Goal: Task Accomplishment & Management: Use online tool/utility

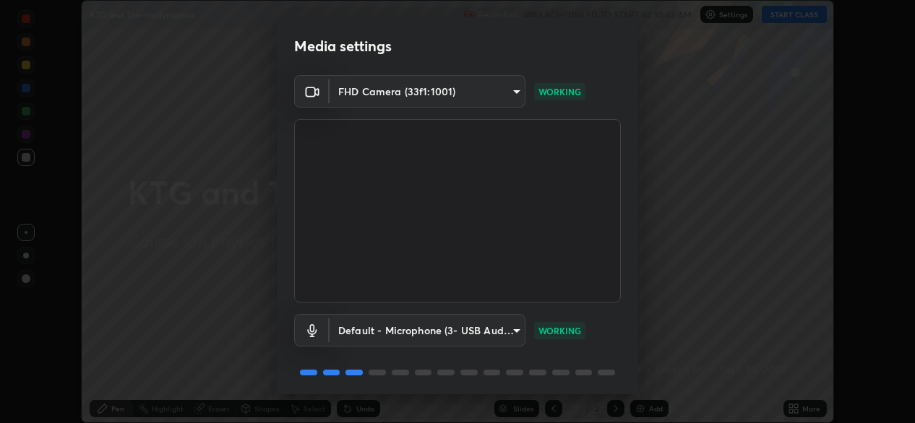
scroll to position [51, 0]
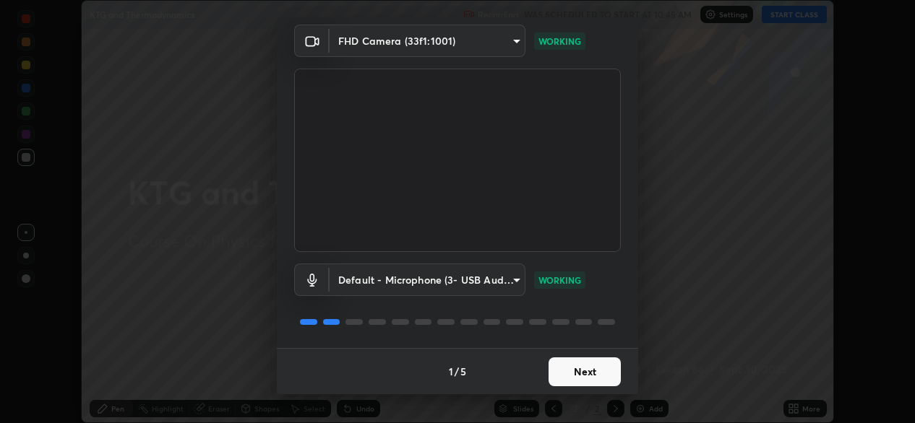
click at [591, 376] on button "Next" at bounding box center [584, 372] width 72 height 29
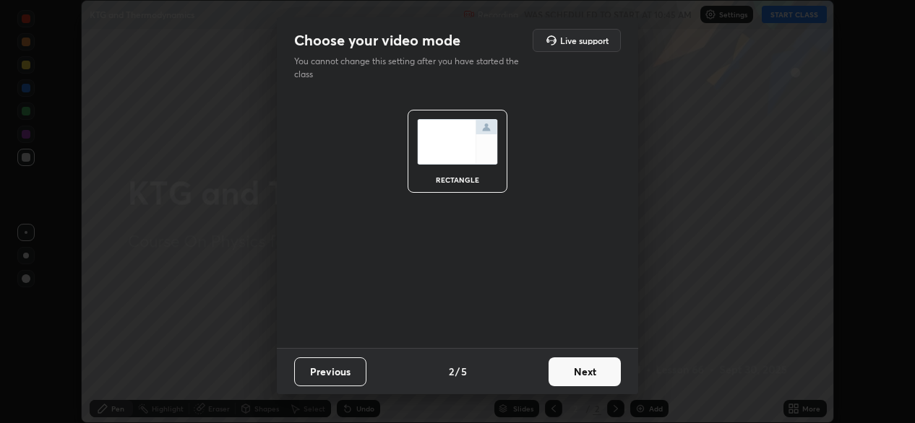
scroll to position [0, 0]
click at [594, 377] on button "Next" at bounding box center [584, 372] width 72 height 29
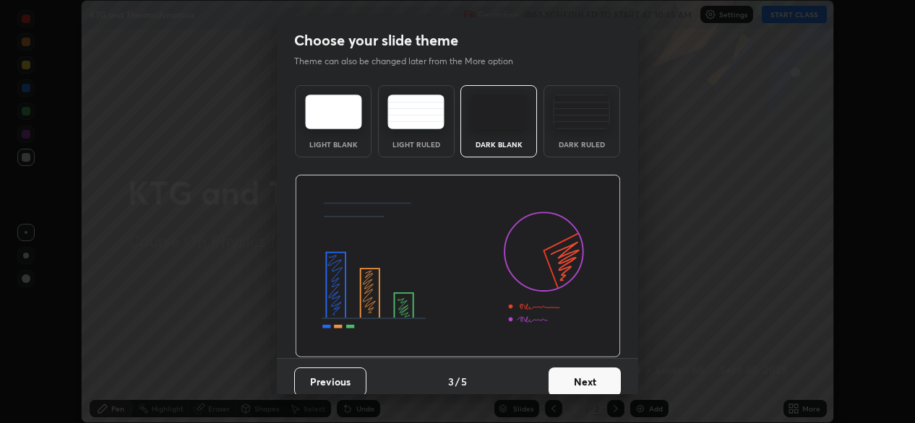
click at [591, 381] on button "Next" at bounding box center [584, 382] width 72 height 29
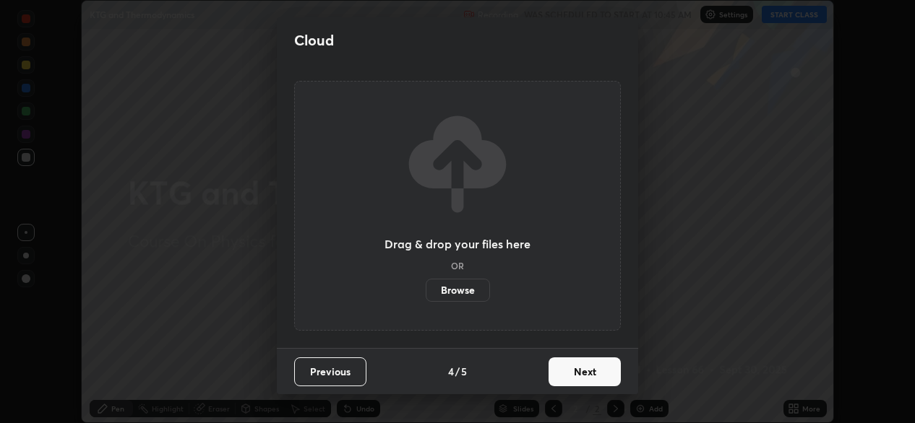
click at [592, 376] on button "Next" at bounding box center [584, 372] width 72 height 29
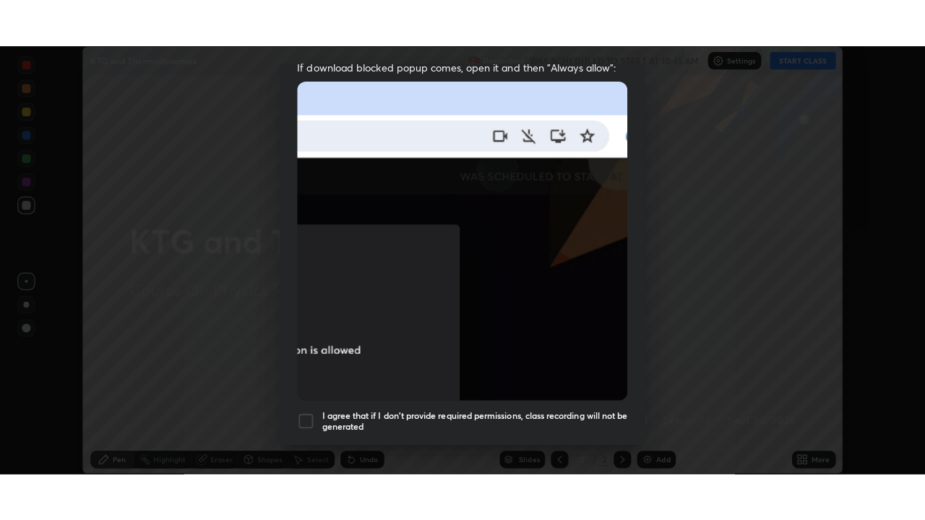
scroll to position [345, 0]
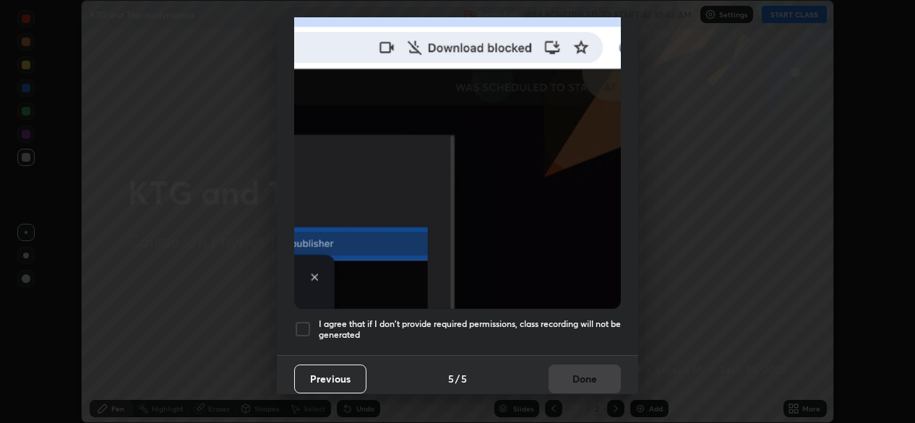
click at [302, 328] on div at bounding box center [302, 329] width 17 height 17
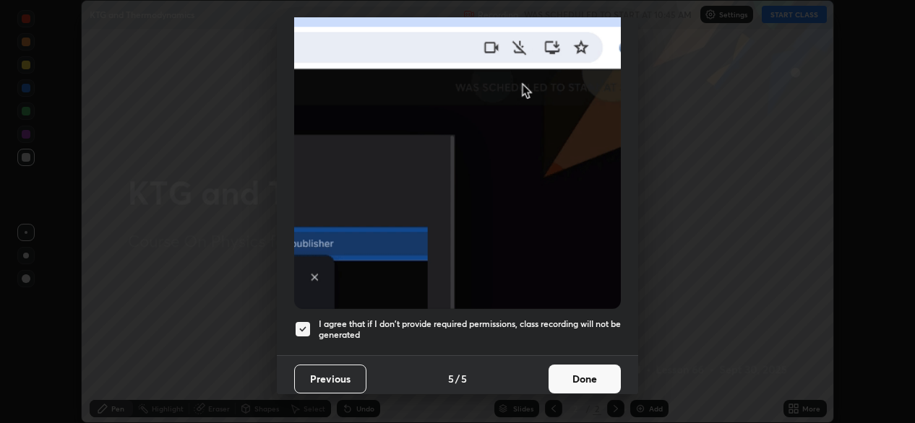
click at [580, 374] on button "Done" at bounding box center [584, 379] width 72 height 29
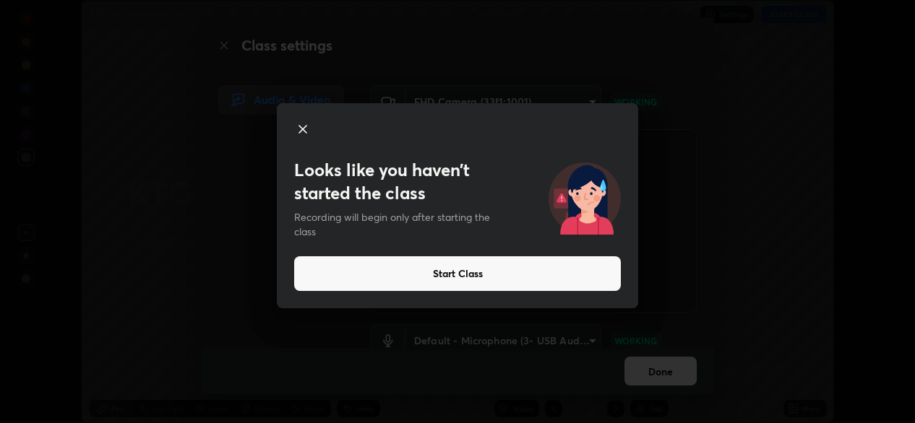
click at [352, 269] on button "Start Class" at bounding box center [457, 274] width 327 height 35
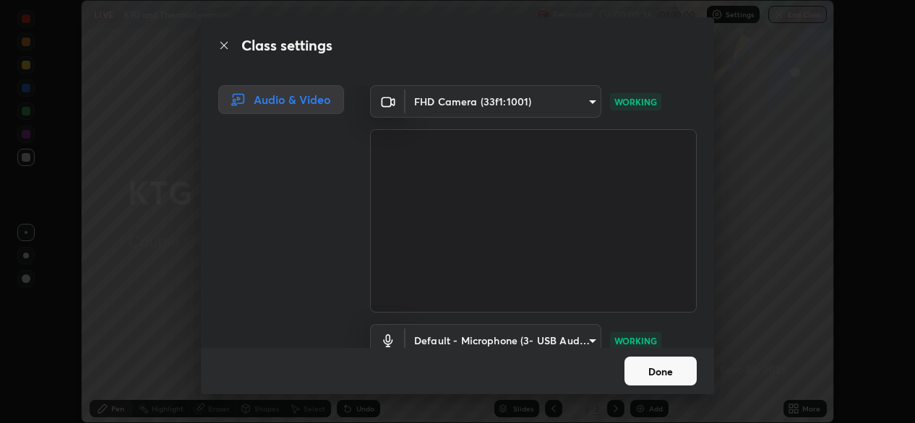
click at [633, 359] on button "Done" at bounding box center [660, 371] width 72 height 29
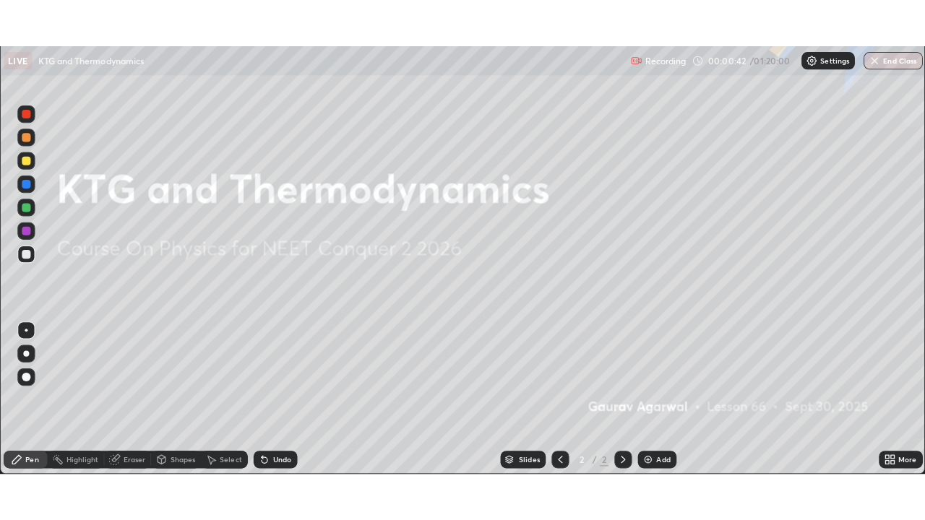
scroll to position [520, 925]
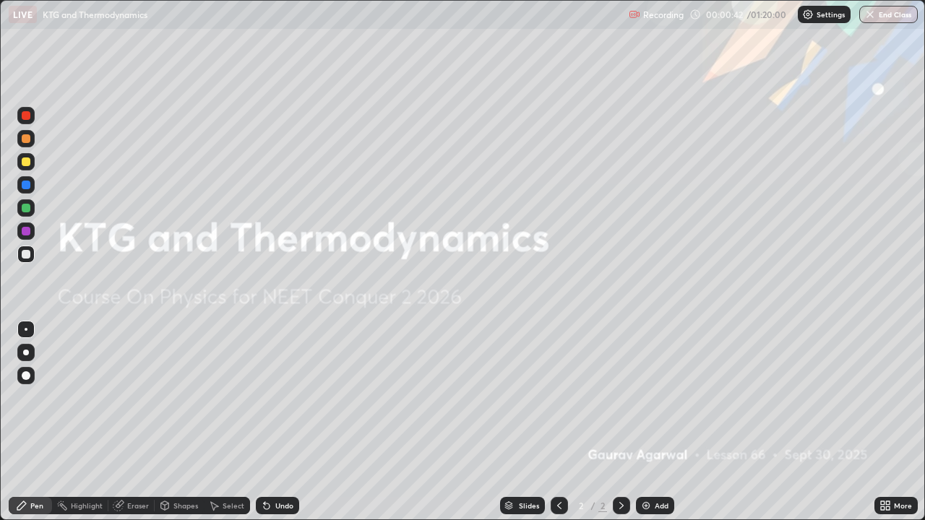
click at [653, 423] on div "Add" at bounding box center [655, 505] width 38 height 17
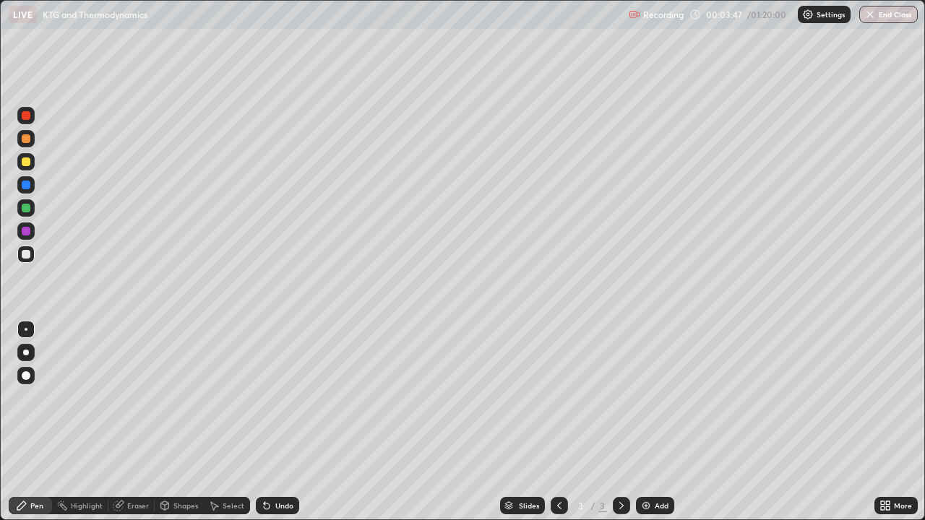
click at [288, 423] on div "Undo" at bounding box center [277, 505] width 43 height 17
click at [140, 423] on div "Eraser" at bounding box center [131, 505] width 46 height 17
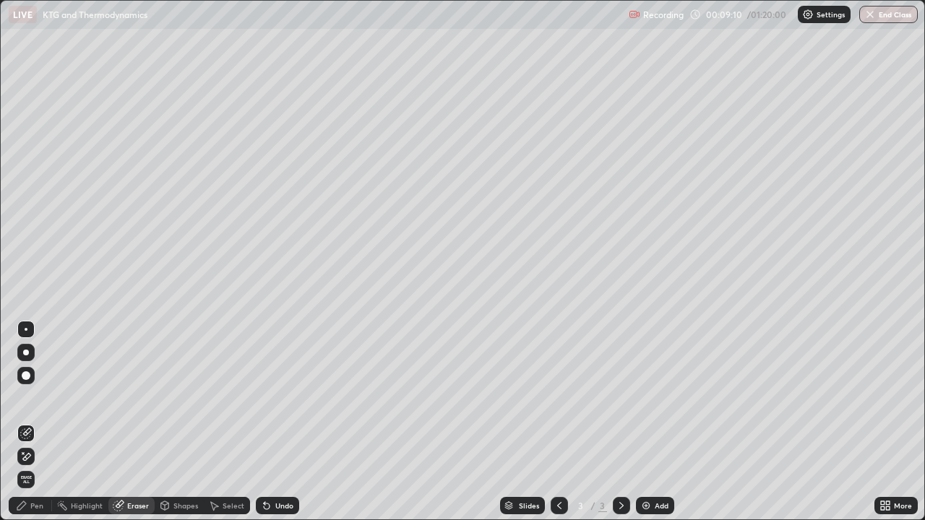
click at [22, 423] on icon at bounding box center [22, 452] width 1 height 1
click at [24, 423] on span "Erase all" at bounding box center [26, 479] width 16 height 9
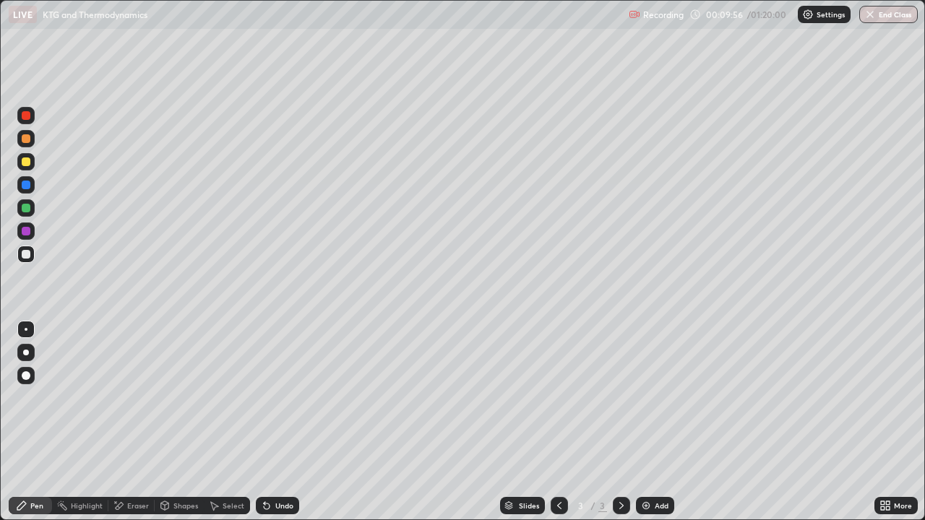
click at [26, 353] on div at bounding box center [26, 353] width 6 height 6
click at [26, 330] on div at bounding box center [26, 329] width 3 height 3
click at [26, 208] on div at bounding box center [26, 208] width 9 height 9
click at [29, 253] on div at bounding box center [26, 254] width 9 height 9
click at [282, 423] on div "Undo" at bounding box center [277, 505] width 43 height 17
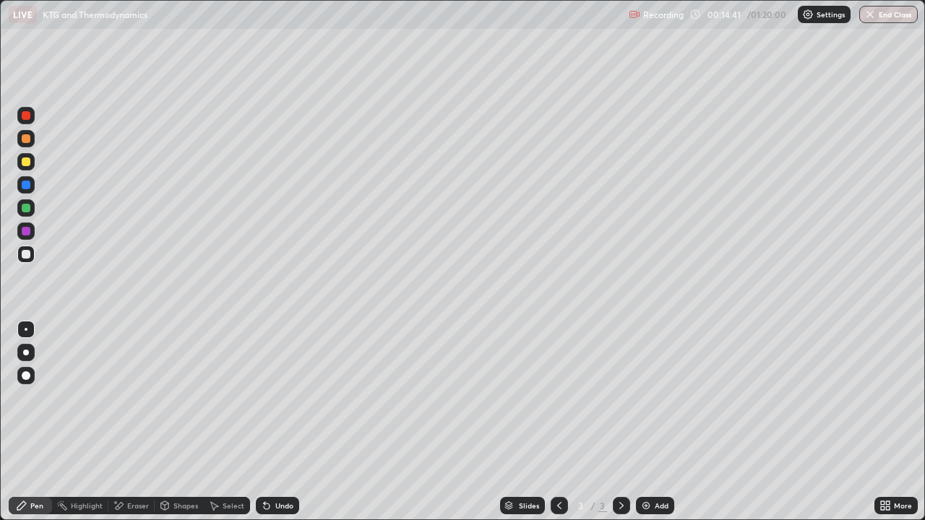
click at [283, 423] on div "Undo" at bounding box center [284, 505] width 18 height 7
click at [25, 168] on div at bounding box center [25, 161] width 17 height 17
click at [27, 254] on div at bounding box center [26, 254] width 9 height 9
click at [647, 423] on img at bounding box center [646, 506] width 12 height 12
click at [554, 423] on icon at bounding box center [560, 506] width 12 height 12
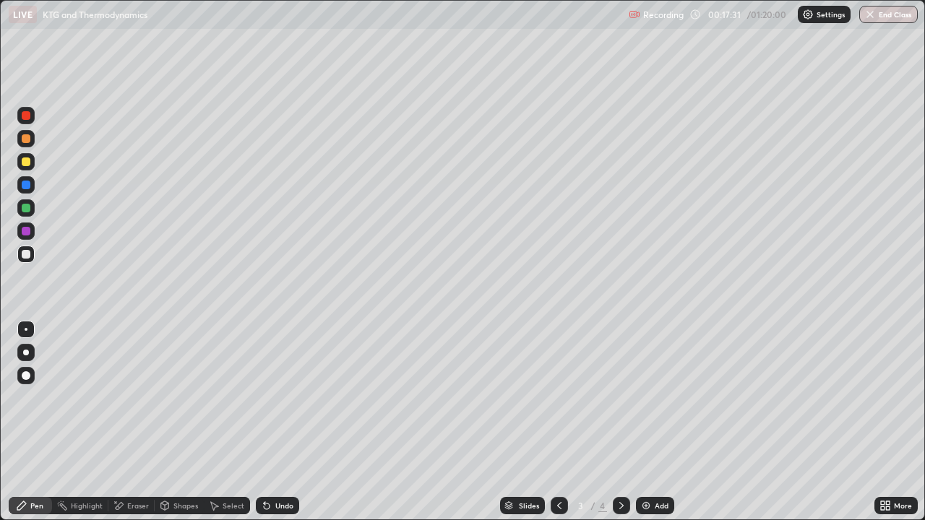
click at [620, 423] on icon at bounding box center [622, 506] width 12 height 12
click at [181, 423] on div "Shapes" at bounding box center [185, 505] width 25 height 7
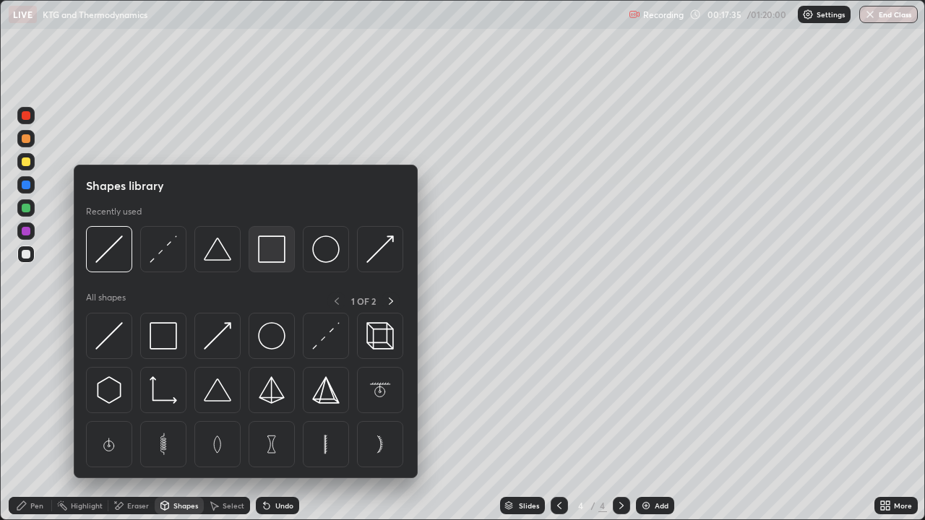
click at [276, 244] on img at bounding box center [271, 249] width 27 height 27
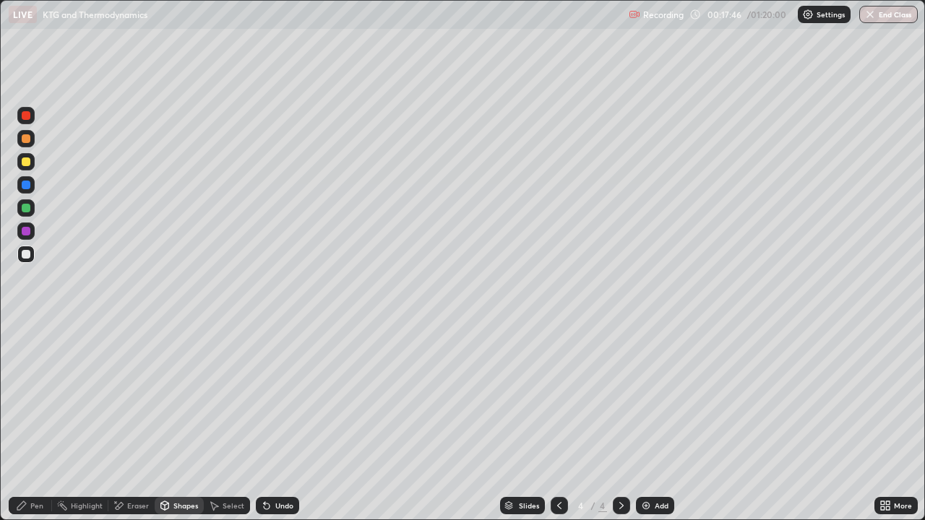
click at [189, 423] on div "Shapes" at bounding box center [179, 505] width 49 height 17
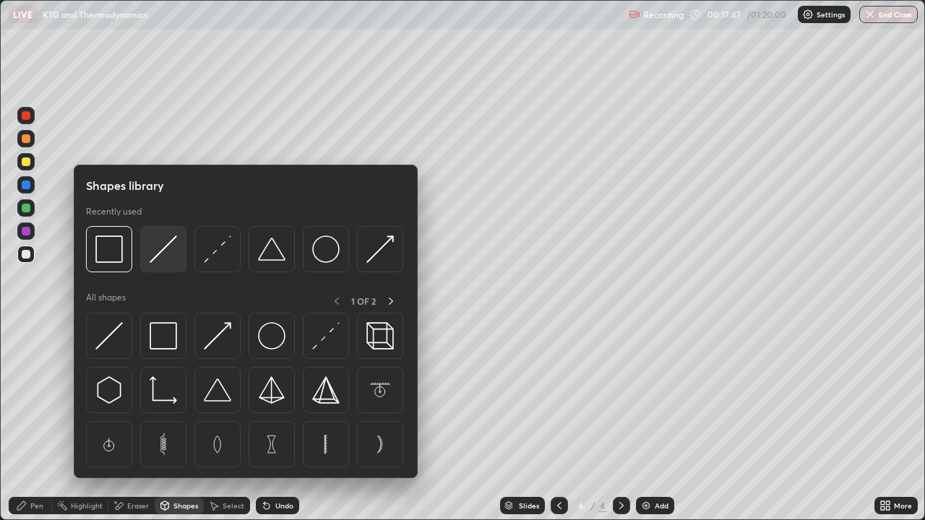
click at [167, 246] on img at bounding box center [163, 249] width 27 height 27
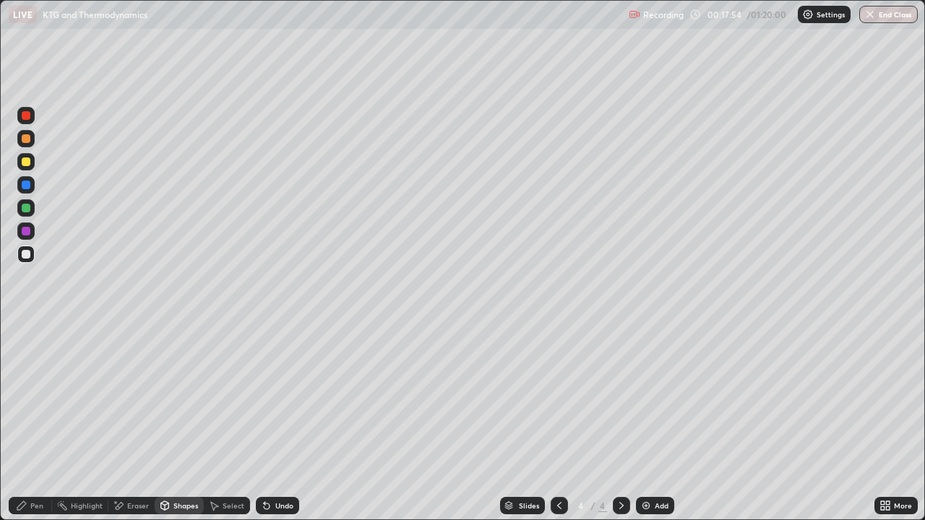
click at [39, 423] on div "Pen" at bounding box center [36, 505] width 13 height 7
click at [27, 211] on div at bounding box center [26, 208] width 9 height 9
click at [27, 254] on div at bounding box center [26, 254] width 9 height 9
click at [25, 227] on div at bounding box center [26, 231] width 9 height 9
click at [26, 255] on div at bounding box center [26, 254] width 9 height 9
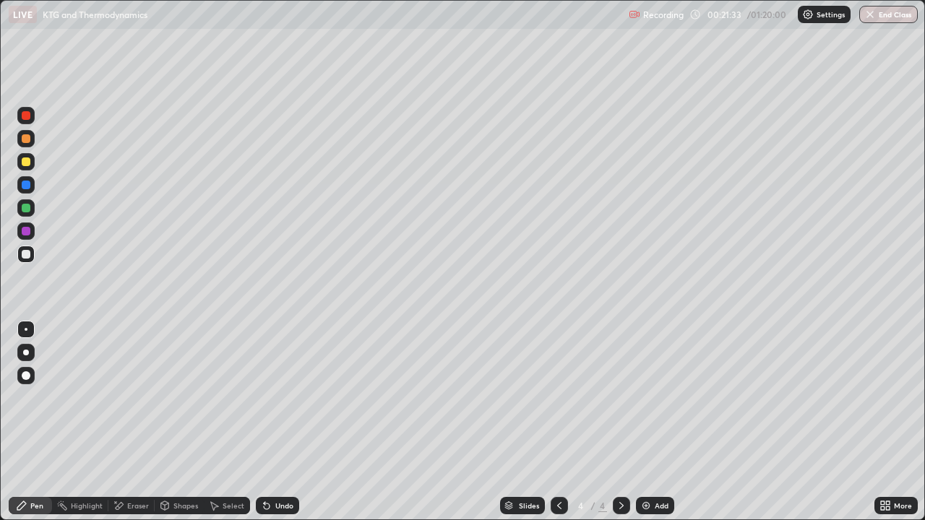
click at [558, 423] on icon at bounding box center [559, 505] width 4 height 7
click at [620, 423] on icon at bounding box center [622, 506] width 12 height 12
click at [558, 423] on icon at bounding box center [560, 506] width 12 height 12
click at [618, 423] on icon at bounding box center [622, 506] width 12 height 12
click at [652, 423] on div "Add" at bounding box center [655, 505] width 38 height 17
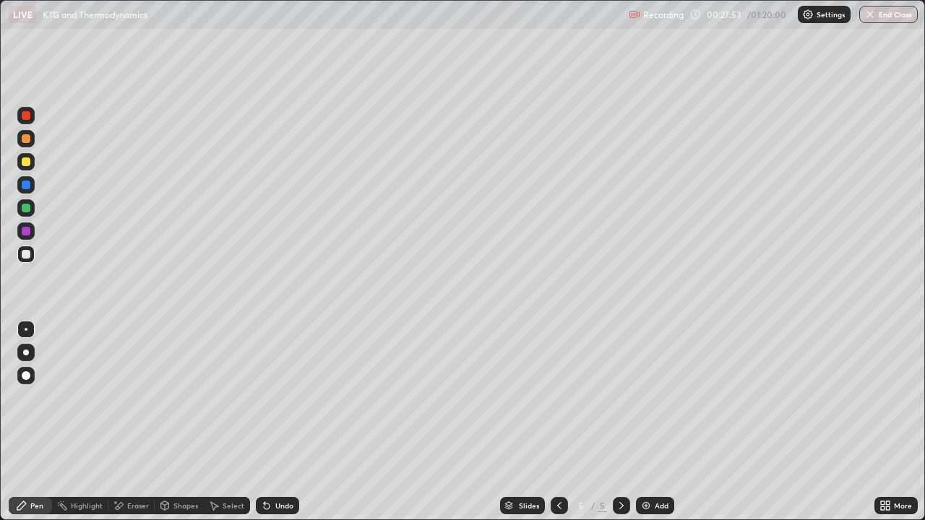
click at [277, 423] on div "Undo" at bounding box center [277, 505] width 43 height 17
click at [279, 423] on div "Undo" at bounding box center [277, 505] width 43 height 17
click at [662, 423] on div "Add" at bounding box center [662, 505] width 14 height 7
click at [26, 208] on div at bounding box center [26, 208] width 9 height 9
click at [25, 254] on div at bounding box center [26, 254] width 9 height 9
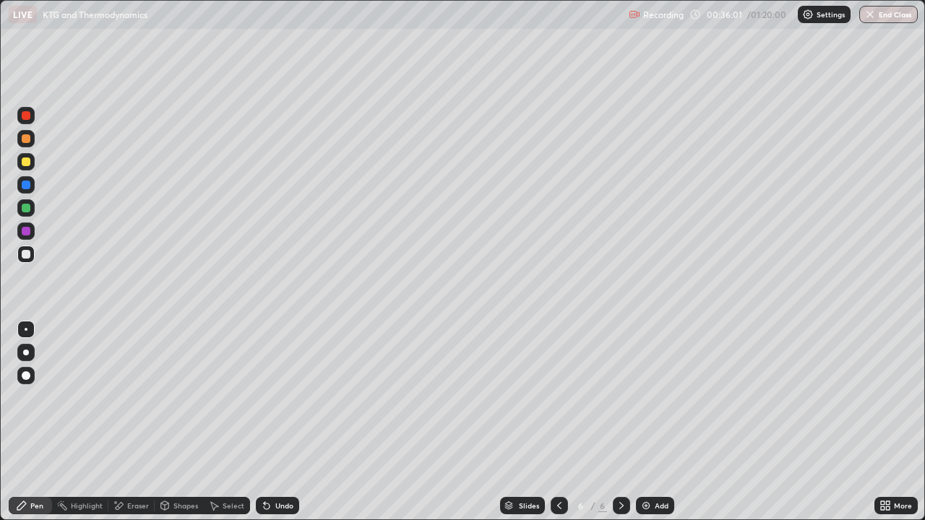
click at [30, 210] on div at bounding box center [26, 208] width 9 height 9
click at [276, 423] on div "Undo" at bounding box center [277, 505] width 43 height 17
click at [275, 423] on div "Undo" at bounding box center [277, 505] width 43 height 17
click at [277, 423] on div "Undo" at bounding box center [277, 505] width 43 height 17
click at [278, 423] on div "Undo" at bounding box center [277, 505] width 43 height 17
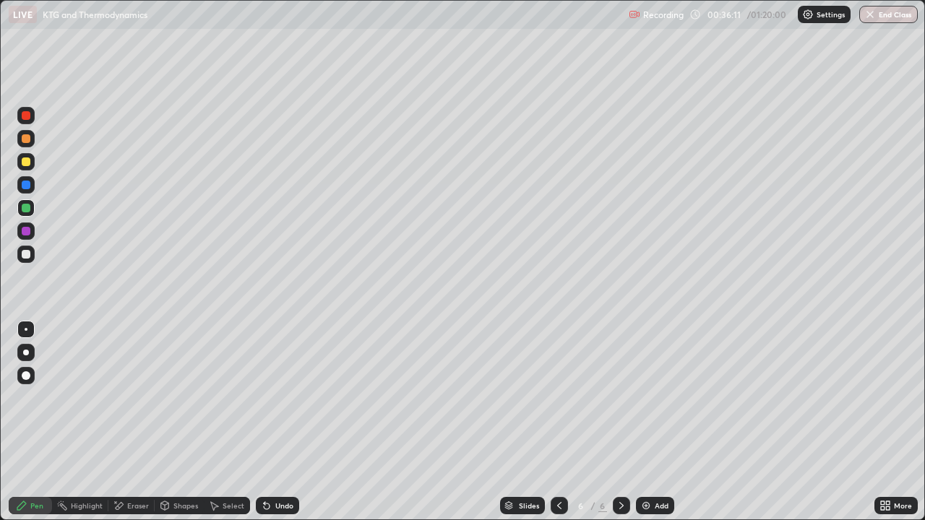
click at [280, 423] on div "Undo" at bounding box center [277, 505] width 43 height 17
click at [282, 423] on div "Undo" at bounding box center [277, 505] width 43 height 17
click at [283, 423] on div "Undo" at bounding box center [274, 505] width 49 height 29
click at [285, 423] on div "Undo" at bounding box center [277, 505] width 43 height 17
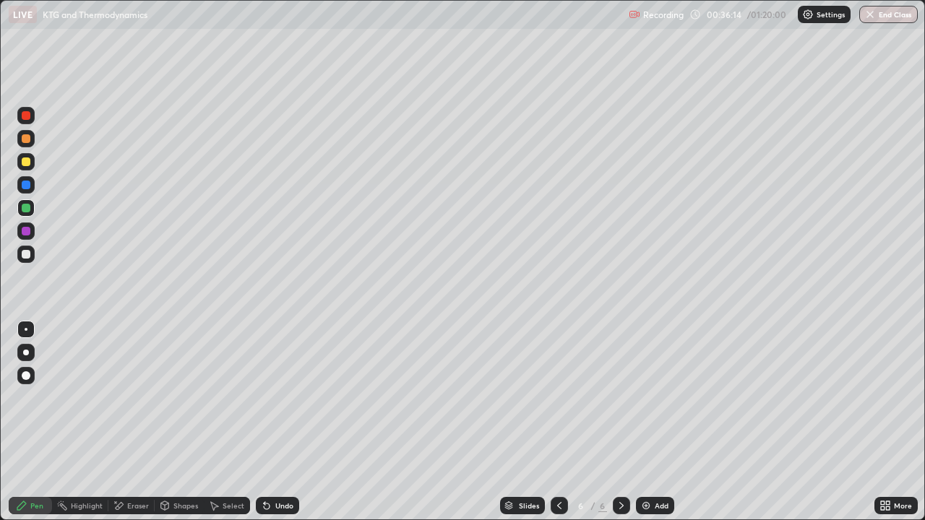
click at [279, 423] on div "Undo" at bounding box center [277, 505] width 43 height 17
click at [275, 423] on div "Undo" at bounding box center [277, 505] width 43 height 17
click at [26, 254] on div at bounding box center [26, 254] width 9 height 9
click at [33, 233] on div at bounding box center [25, 231] width 17 height 17
click at [655, 423] on div "Add" at bounding box center [655, 505] width 38 height 17
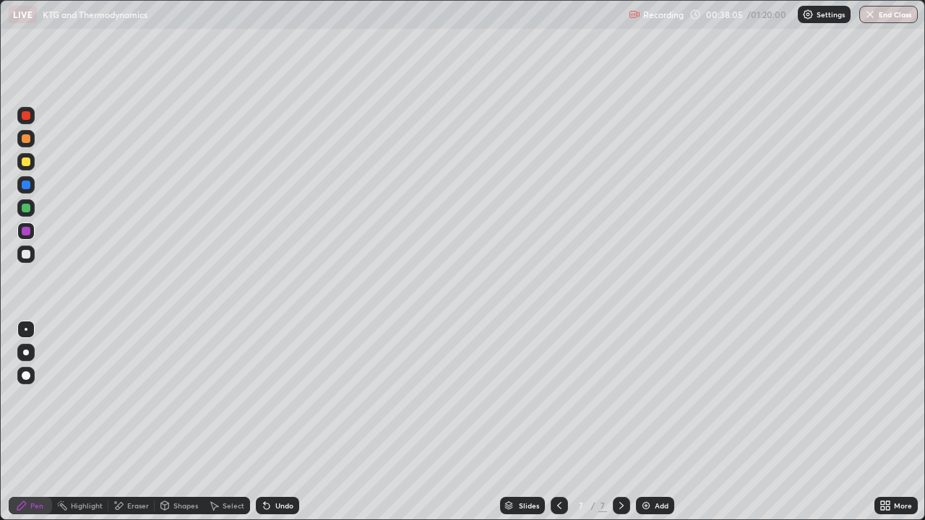
click at [27, 210] on div at bounding box center [26, 208] width 9 height 9
click at [28, 251] on div at bounding box center [26, 254] width 9 height 9
click at [29, 208] on div at bounding box center [26, 208] width 9 height 9
click at [26, 254] on div at bounding box center [26, 254] width 9 height 9
click at [25, 165] on div at bounding box center [26, 162] width 9 height 9
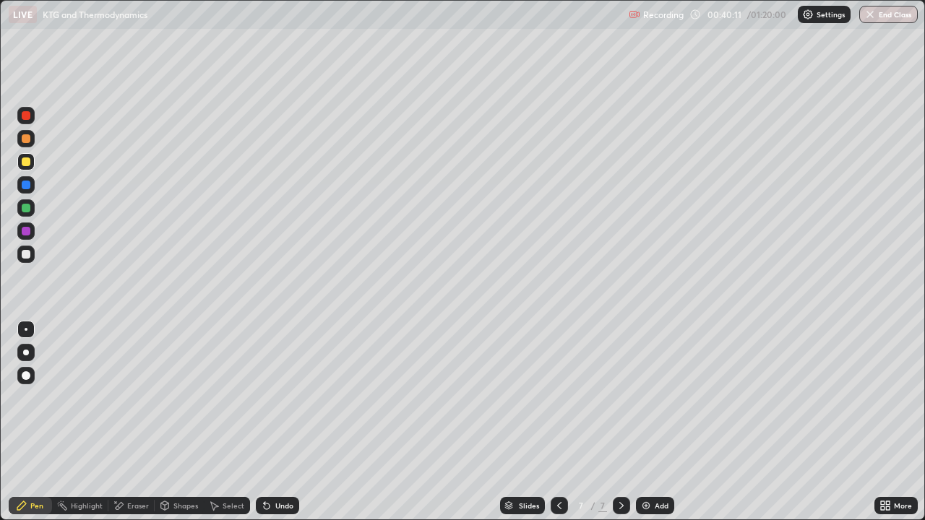
click at [26, 254] on div at bounding box center [26, 254] width 9 height 9
click at [659, 423] on div "Add" at bounding box center [662, 505] width 14 height 7
click at [26, 139] on div at bounding box center [26, 138] width 9 height 9
click at [27, 254] on div at bounding box center [26, 254] width 9 height 9
click at [556, 423] on icon at bounding box center [560, 506] width 12 height 12
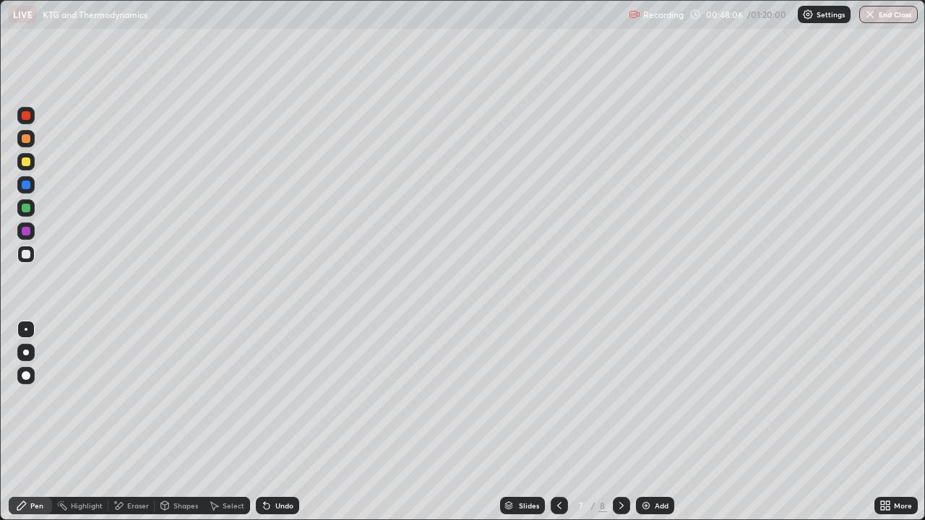
click at [556, 423] on icon at bounding box center [560, 506] width 12 height 12
click at [557, 423] on icon at bounding box center [560, 506] width 12 height 12
click at [619, 423] on icon at bounding box center [622, 506] width 12 height 12
click at [621, 423] on icon at bounding box center [622, 506] width 12 height 12
click at [621, 423] on icon at bounding box center [621, 505] width 4 height 7
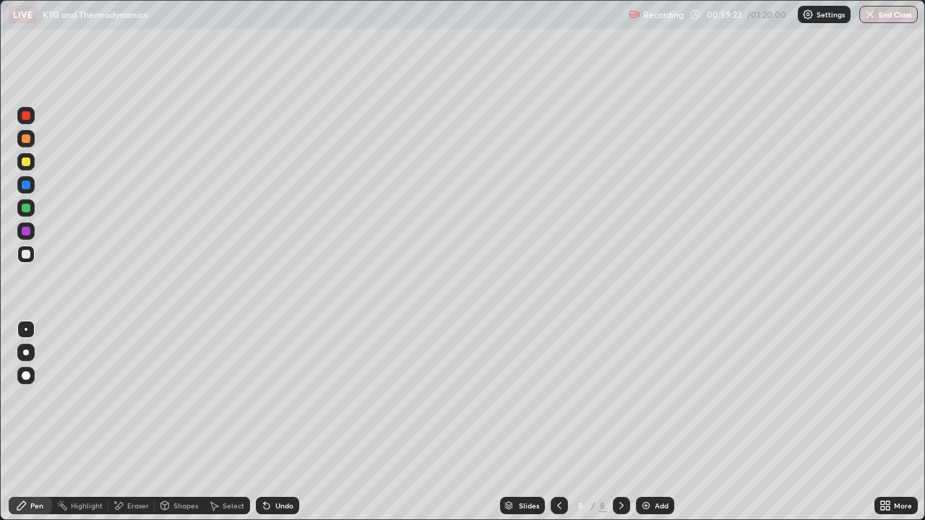
click at [33, 211] on div at bounding box center [25, 207] width 17 height 17
click at [27, 254] on div at bounding box center [26, 254] width 9 height 9
click at [659, 423] on div "Add" at bounding box center [662, 505] width 14 height 7
click at [564, 423] on div at bounding box center [559, 505] width 17 height 17
click at [626, 423] on icon at bounding box center [622, 506] width 12 height 12
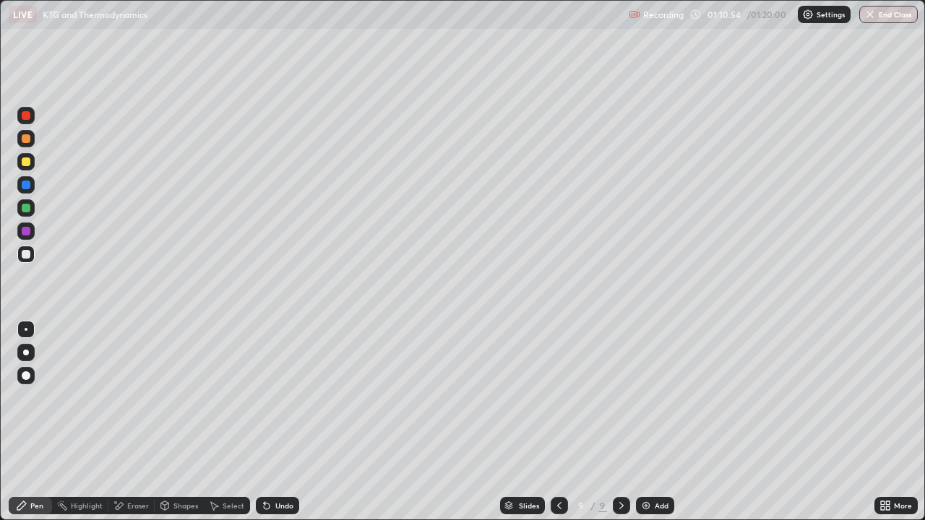
click at [660, 423] on div "Add" at bounding box center [662, 505] width 14 height 7
click at [882, 20] on button "End Class" at bounding box center [889, 14] width 57 height 17
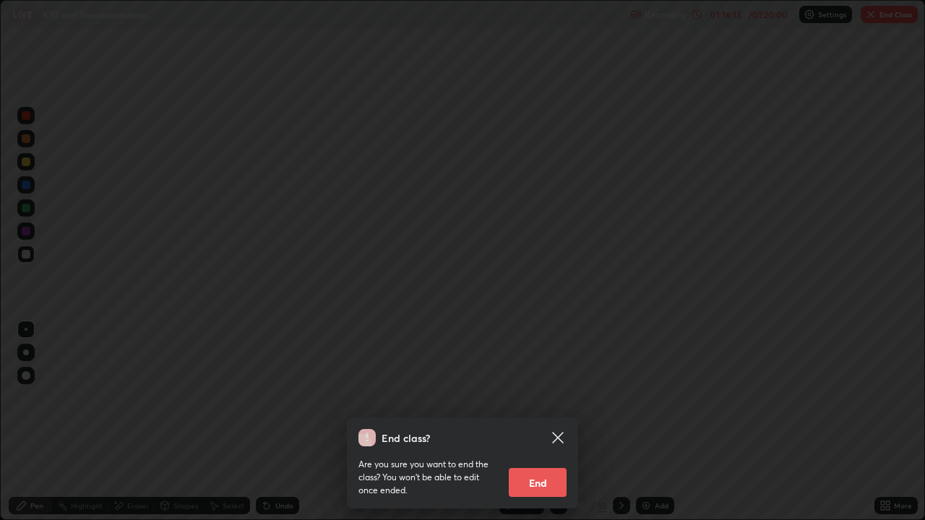
click at [560, 423] on button "End" at bounding box center [538, 482] width 58 height 29
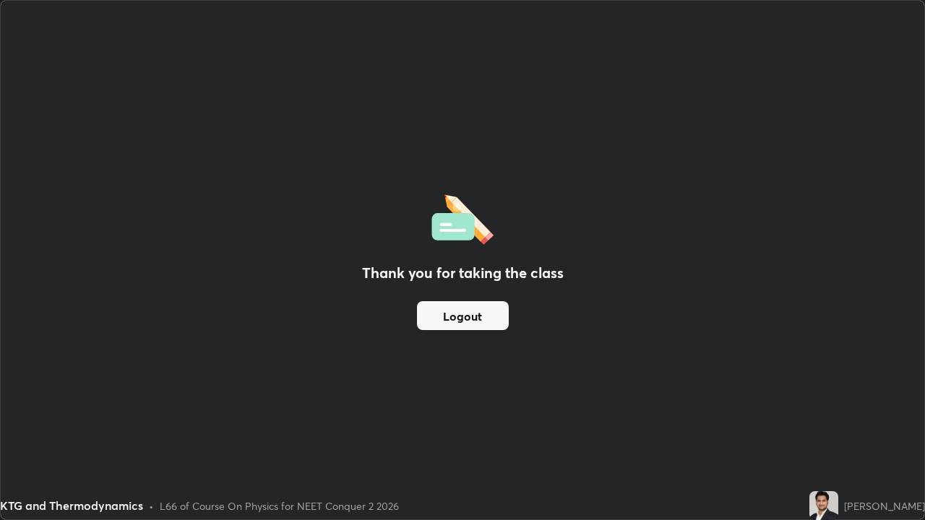
click at [484, 317] on button "Logout" at bounding box center [463, 315] width 92 height 29
